Goal: Information Seeking & Learning: Check status

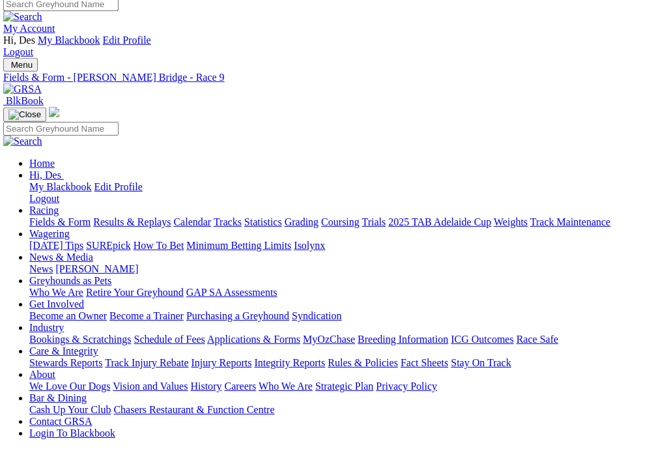
scroll to position [8, 8]
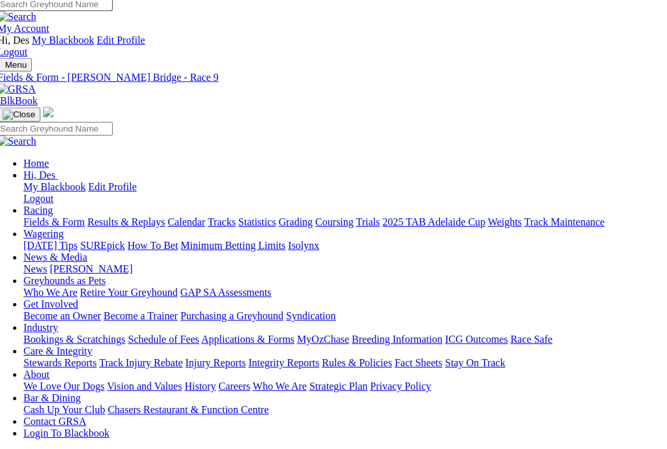
click at [126, 216] on link "Results & Replays" at bounding box center [126, 221] width 78 height 11
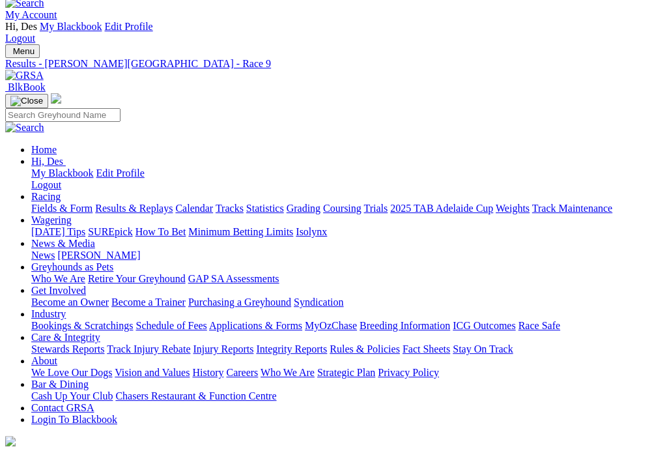
scroll to position [37, 0]
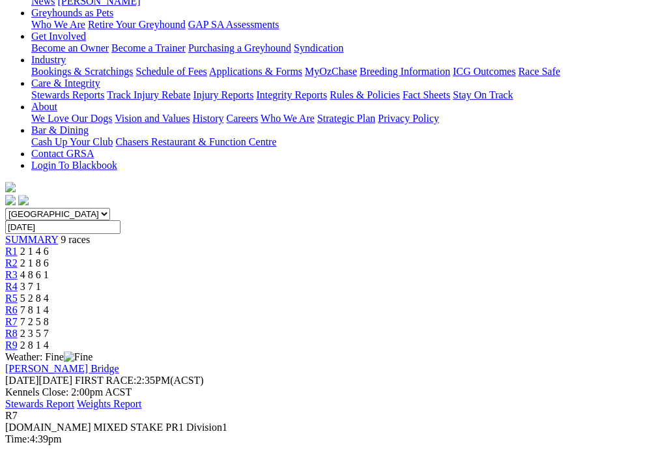
scroll to position [278, 0]
